Goal: Task Accomplishment & Management: Manage account settings

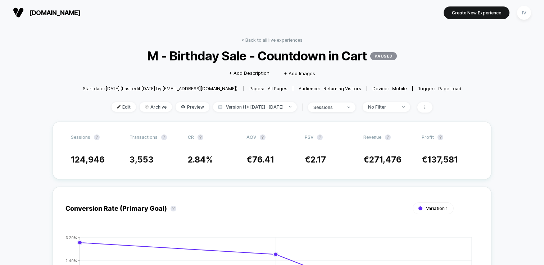
click at [262, 38] on link "< Back to all live experiences" at bounding box center [272, 39] width 61 height 5
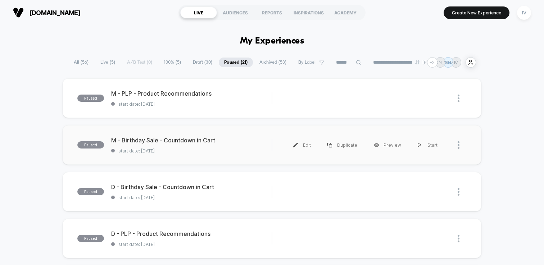
click at [188, 158] on div "paused M - Birthday Sale - Countdown in Cart start date: [DATE] Edit Duplicate …" at bounding box center [272, 145] width 419 height 40
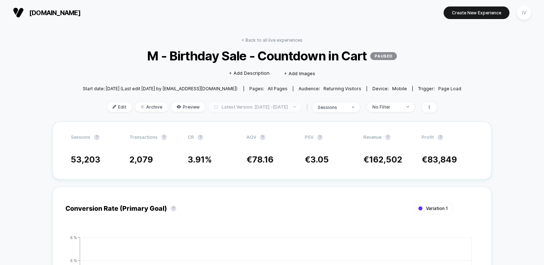
click at [246, 107] on span "Latest Version: [DATE] - [DATE]" at bounding box center [255, 107] width 93 height 10
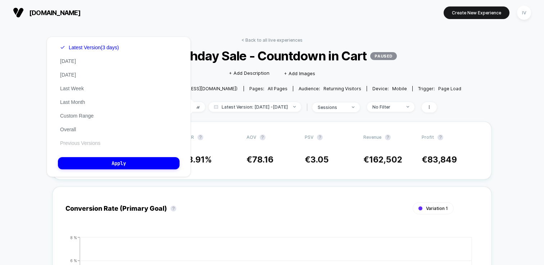
click at [86, 140] on div "Latest Version (3 days) [DATE] [DATE] Last Week Last Month Custom Range Overall…" at bounding box center [89, 95] width 63 height 109
click at [88, 141] on button "Previous Versions" at bounding box center [80, 143] width 45 height 6
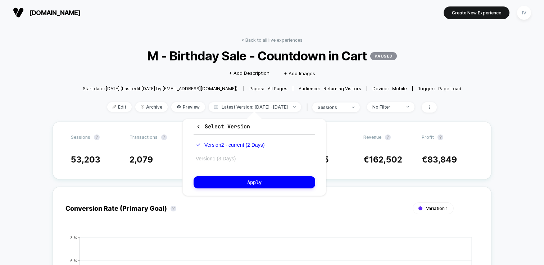
click at [211, 158] on button "Version 1 (3 Days)" at bounding box center [216, 158] width 44 height 6
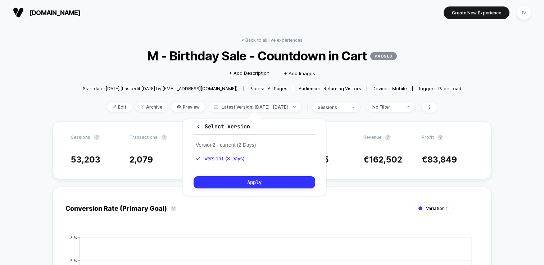
click at [271, 184] on button "Apply" at bounding box center [255, 182] width 122 height 12
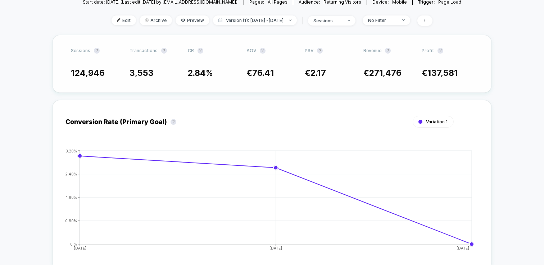
scroll to position [84, 0]
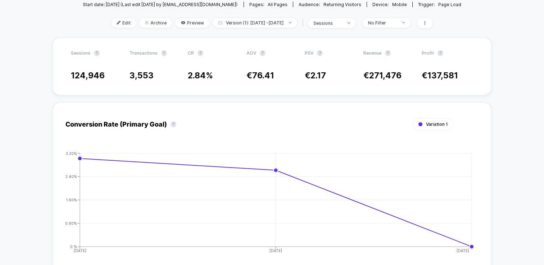
click at [247, 27] on div "Edit Archive Preview Version (1): [DATE] - [DATE] | sessions No Filter" at bounding box center [272, 23] width 379 height 10
click at [248, 25] on span "Version (1): [DATE] - [DATE]" at bounding box center [255, 23] width 84 height 10
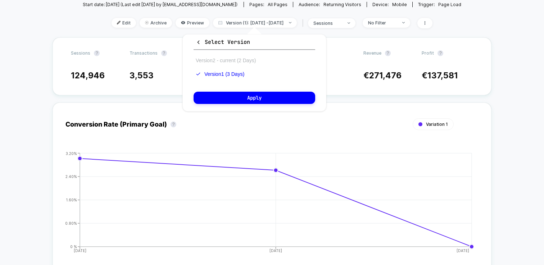
click at [238, 57] on button "Version 2 - current (2 Days)" at bounding box center [226, 60] width 64 height 6
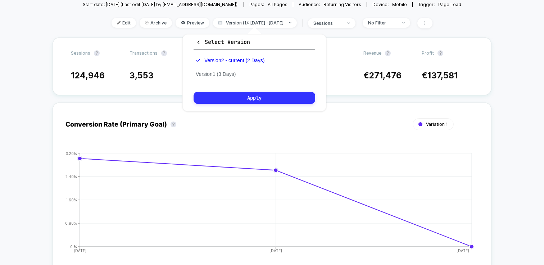
click at [256, 92] on button "Apply" at bounding box center [255, 98] width 122 height 12
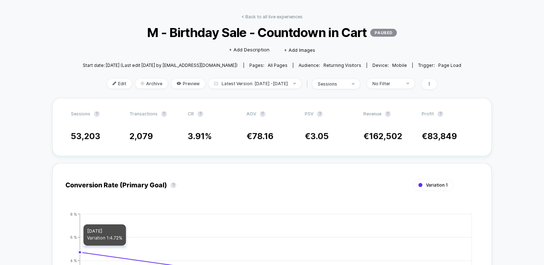
scroll to position [22, 0]
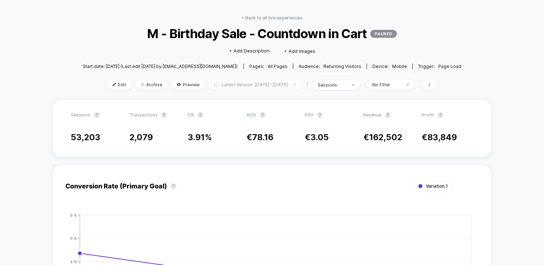
click at [245, 85] on span "Latest Version: [DATE] - [DATE]" at bounding box center [255, 85] width 93 height 10
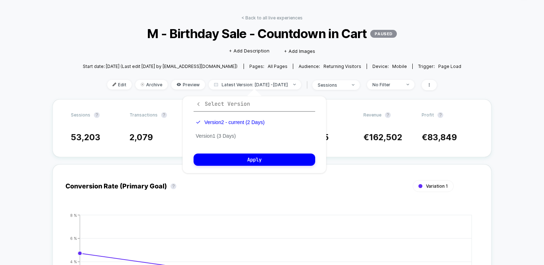
click at [196, 103] on icon "button" at bounding box center [198, 103] width 5 height 5
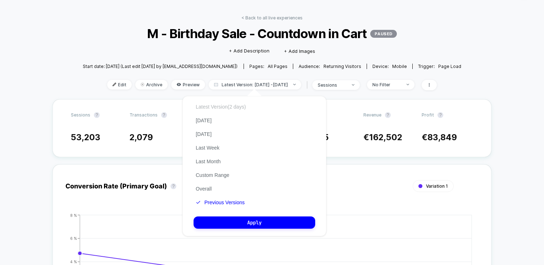
click at [225, 107] on button "Latest Version (2 days)" at bounding box center [221, 107] width 54 height 6
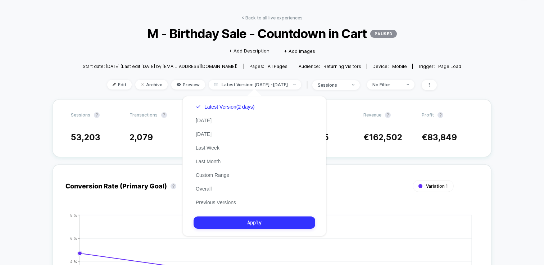
click at [282, 217] on button "Apply" at bounding box center [255, 223] width 122 height 12
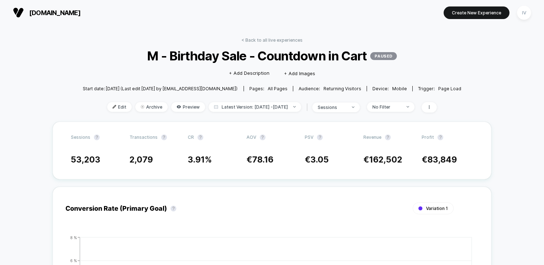
click at [261, 40] on link "< Back to all live experiences" at bounding box center [272, 39] width 61 height 5
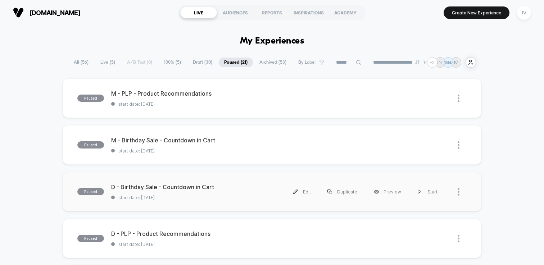
click at [196, 203] on div "paused D - Birthday Sale - Countdown in Cart start date: [DATE] Edit Duplicate …" at bounding box center [272, 192] width 419 height 40
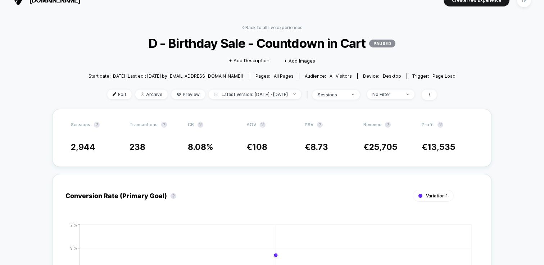
scroll to position [13, 0]
drag, startPoint x: 185, startPoint y: 144, endPoint x: 218, endPoint y: 144, distance: 32.8
click at [218, 144] on div "2,944 238 8.08 % € 108 € 8.73 € 25,705 € 13,535" at bounding box center [272, 147] width 402 height 10
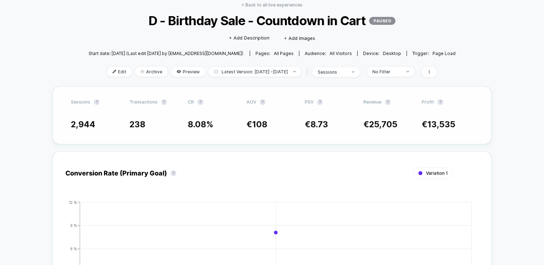
scroll to position [36, 0]
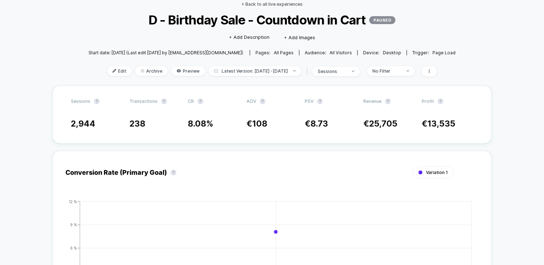
click at [265, 5] on link "< Back to all live experiences" at bounding box center [272, 3] width 61 height 5
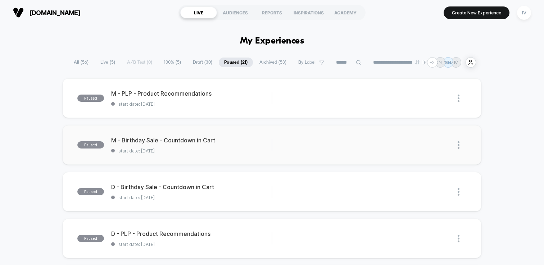
click at [183, 158] on div "paused M - Birthday Sale - Countdown in Cart start date: [DATE] Edit Duplicate …" at bounding box center [272, 145] width 419 height 40
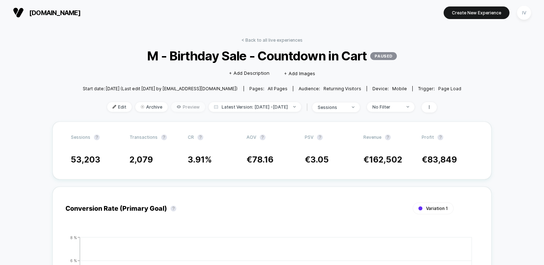
click at [172, 107] on span "Preview" at bounding box center [188, 107] width 34 height 10
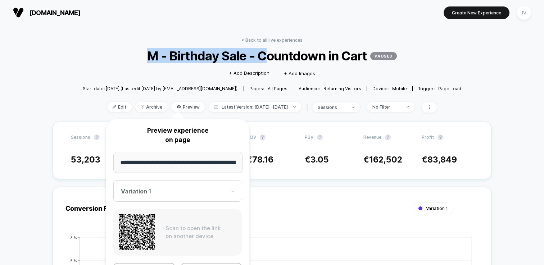
drag, startPoint x: 269, startPoint y: 48, endPoint x: 270, endPoint y: 42, distance: 5.4
click at [270, 42] on div "< Back to all live experiences M - Birthday Sale - Countdown in Cart PAUSED Cli…" at bounding box center [272, 79] width 379 height 84
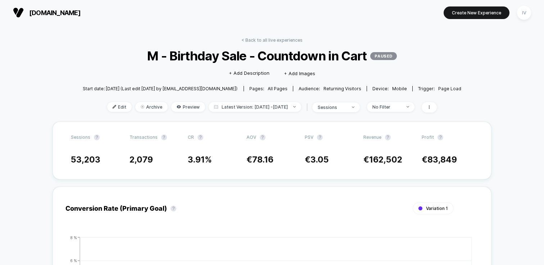
click at [179, 108] on span "Preview" at bounding box center [188, 107] width 34 height 10
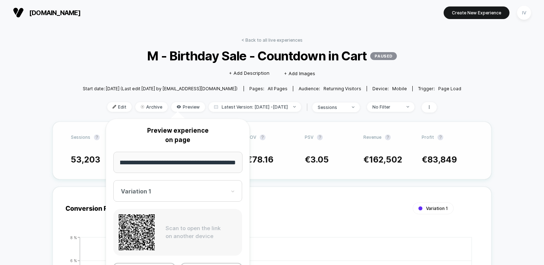
scroll to position [139, 0]
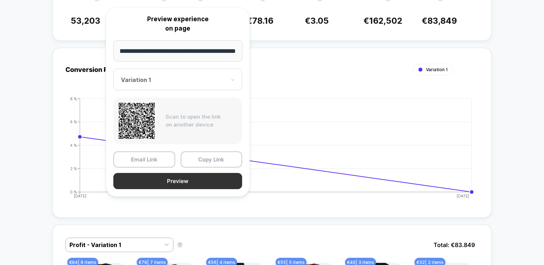
click at [212, 186] on button "Preview" at bounding box center [177, 181] width 129 height 16
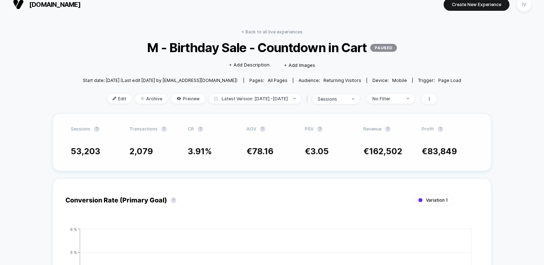
scroll to position [0, 0]
